Goal: Task Accomplishment & Management: Manage account settings

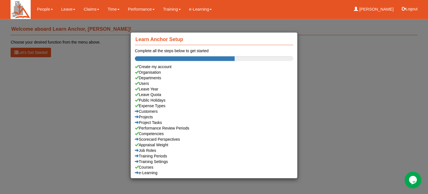
click at [62, 8] on div "Learn Anchor Setup Complete all the steps below to get started Create my accoun…" at bounding box center [214, 97] width 428 height 194
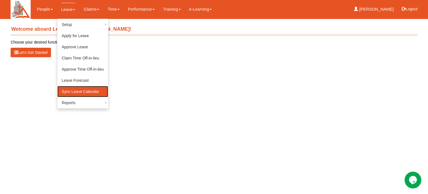
click at [72, 92] on link "Sync Leave Calendar" at bounding box center [82, 91] width 51 height 11
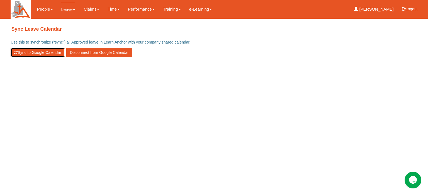
click at [20, 50] on button "Sync to Google Calendar" at bounding box center [38, 52] width 54 height 9
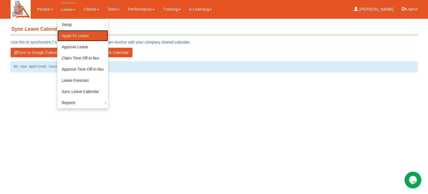
click at [66, 35] on link "Apply for Leave" at bounding box center [82, 35] width 51 height 11
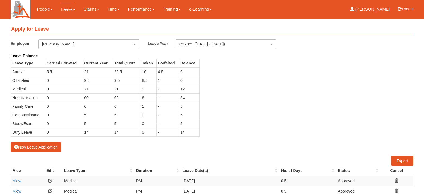
select select "50"
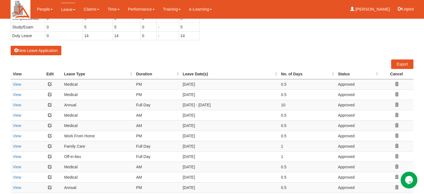
scroll to position [89, 0]
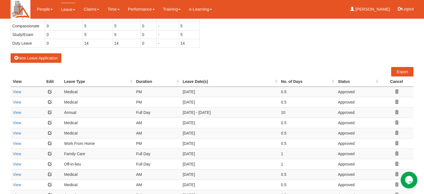
click at [50, 132] on link at bounding box center [50, 133] width 4 height 4
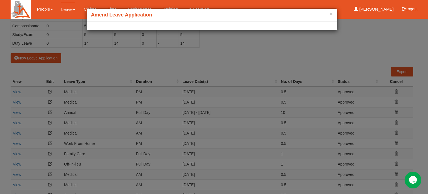
select select
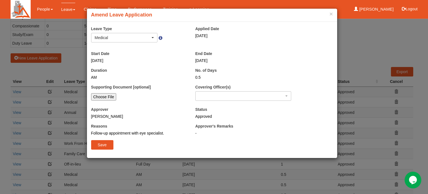
click at [101, 95] on input "Choose File" at bounding box center [103, 96] width 25 height 7
type input "C:\fakepath\250909 Cornerstone Timesheet.pdf"
click at [97, 144] on input "Save" at bounding box center [102, 144] width 22 height 9
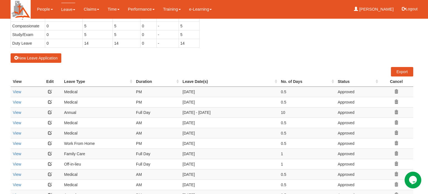
select select "50"
